Goal: Find specific page/section: Find specific page/section

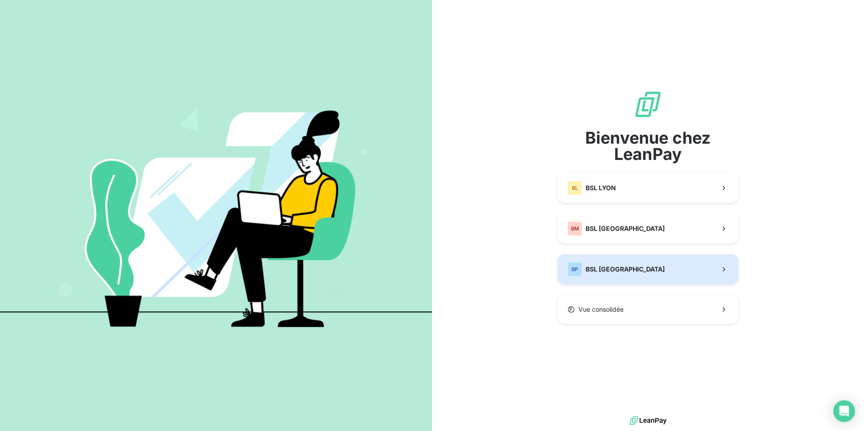
click at [595, 266] on span "BSL [GEOGRAPHIC_DATA]" at bounding box center [625, 269] width 79 height 9
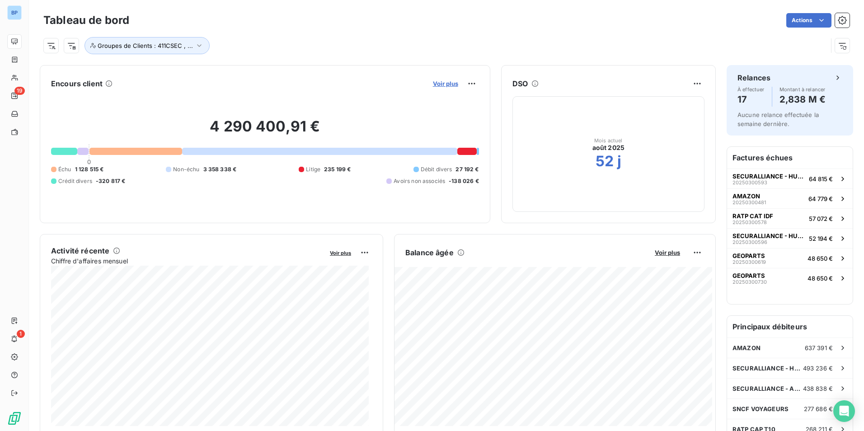
click at [444, 86] on span "Voir plus" at bounding box center [445, 83] width 25 height 7
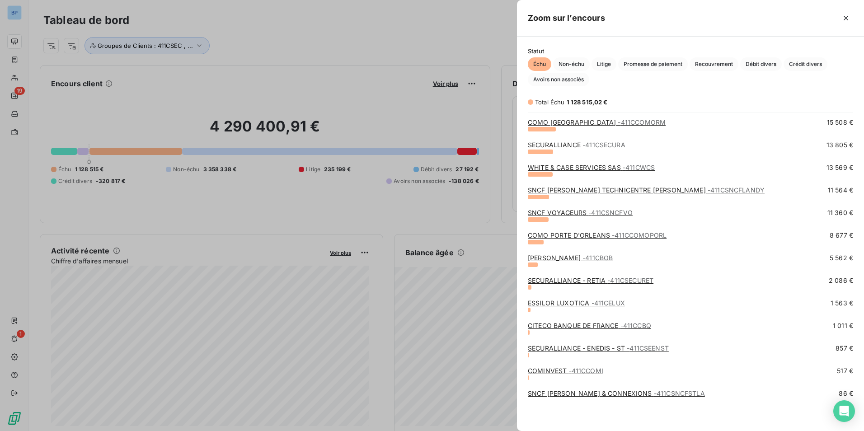
scroll to position [364, 0]
